Goal: Navigation & Orientation: Go to known website

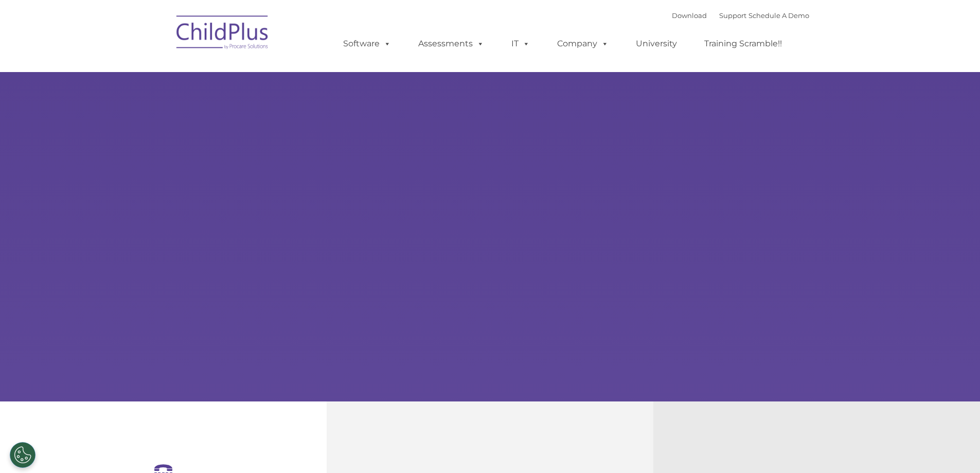
select select "MEDIUM"
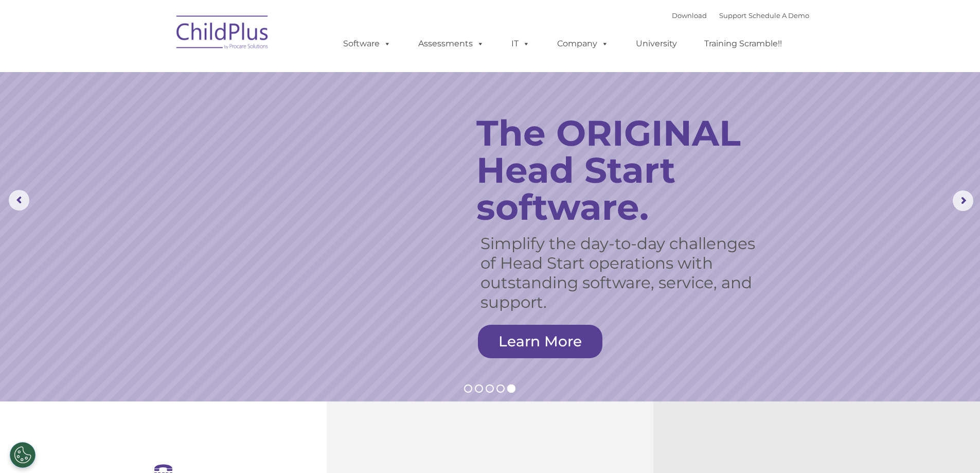
click at [240, 27] on img at bounding box center [222, 33] width 103 height 51
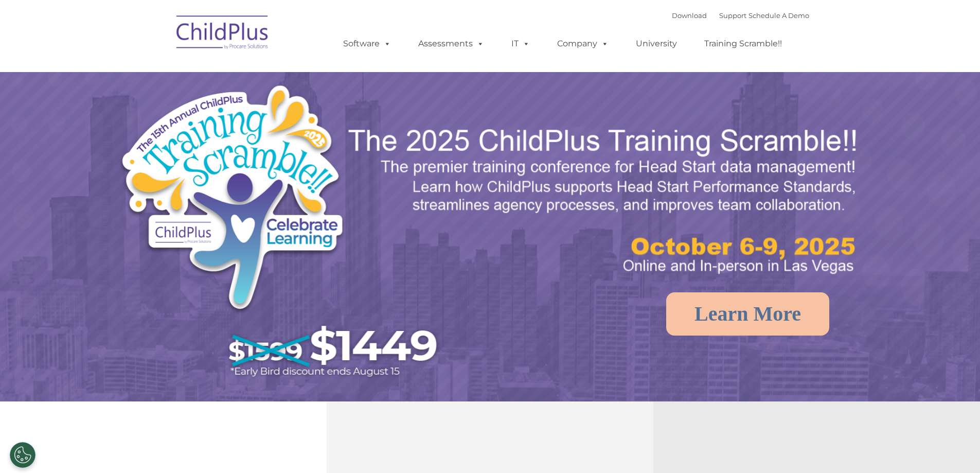
select select "MEDIUM"
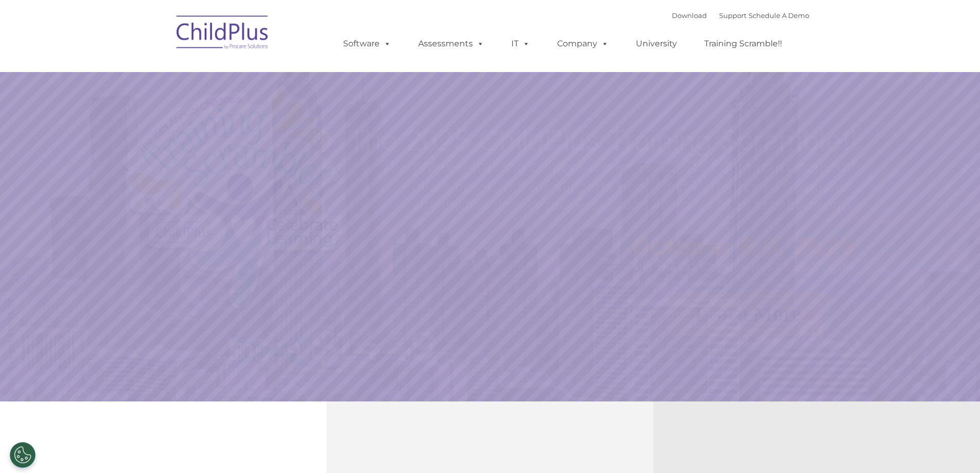
select select "MEDIUM"
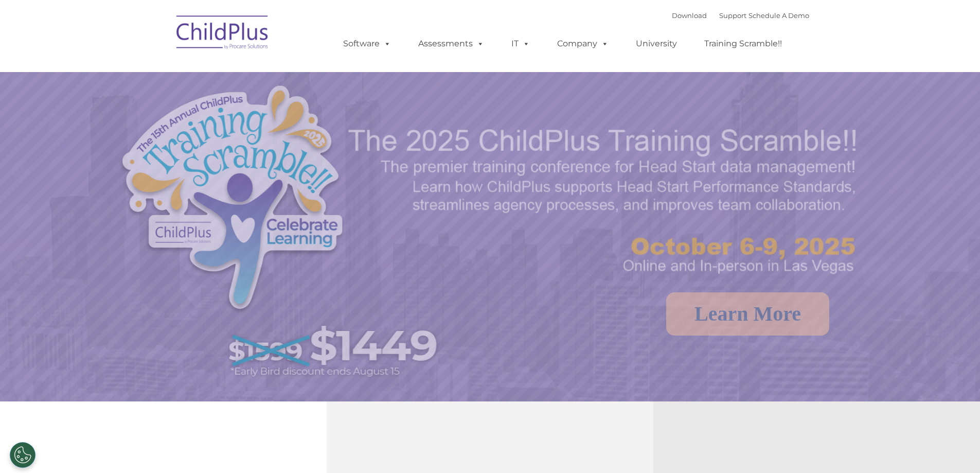
select select "MEDIUM"
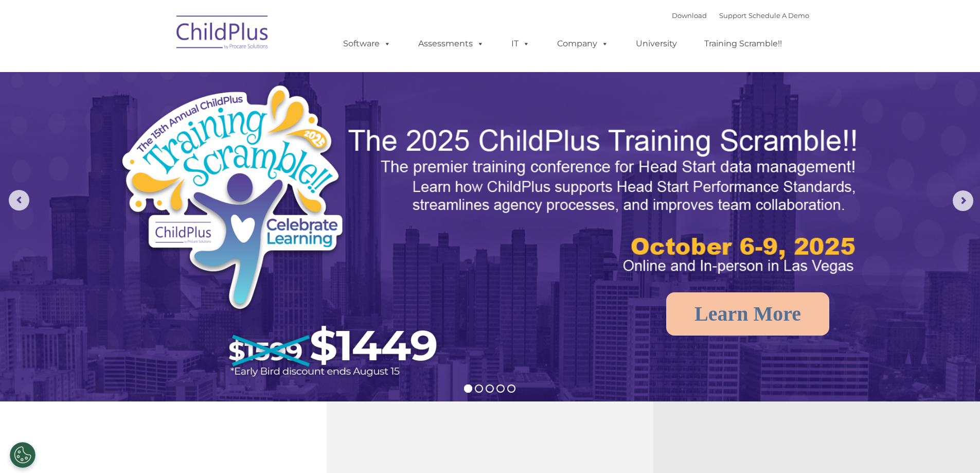
click at [280, 34] on div "Download Support | Schedule A Demo  MENU MENU Software ChildPlus: The original…" at bounding box center [490, 36] width 638 height 57
click at [273, 34] on img at bounding box center [222, 33] width 103 height 51
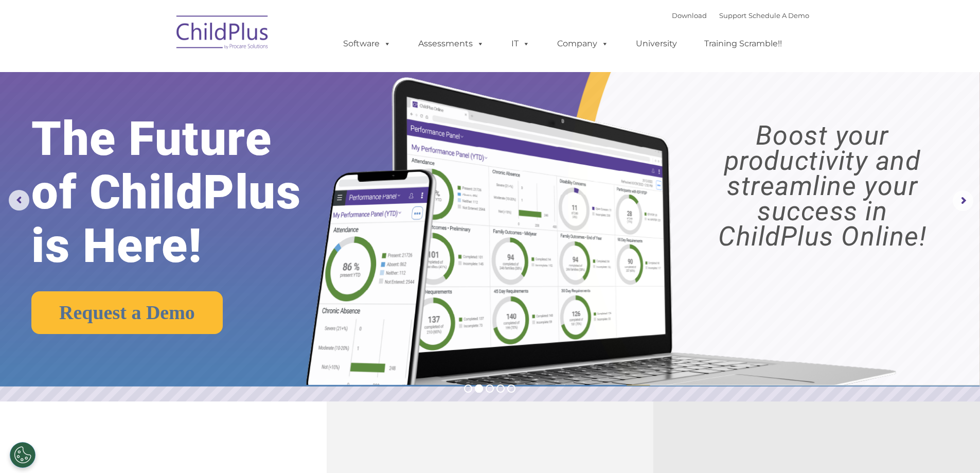
click at [243, 41] on img at bounding box center [222, 33] width 103 height 51
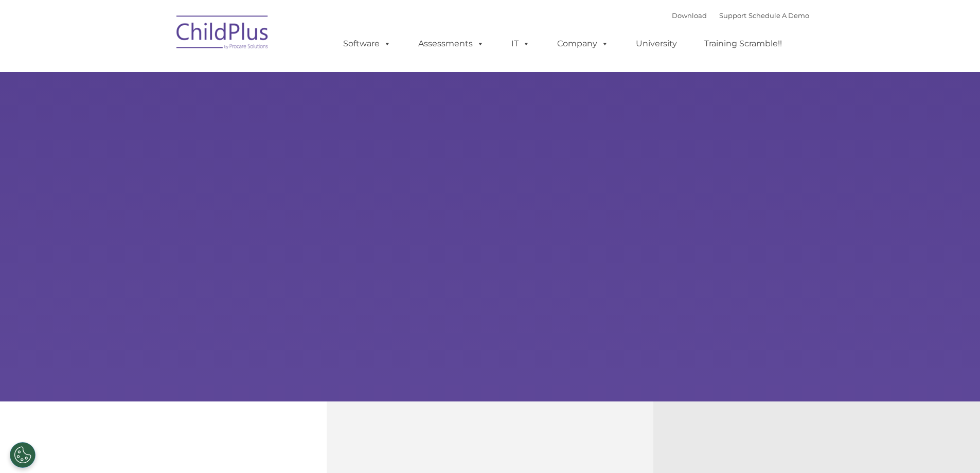
select select "MEDIUM"
